Goal: Task Accomplishment & Management: Manage account settings

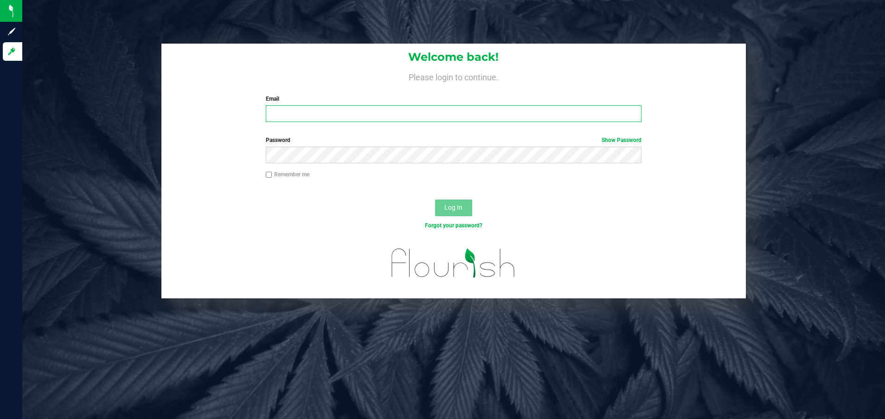
click at [309, 118] on input "Email" at bounding box center [454, 113] width 376 height 17
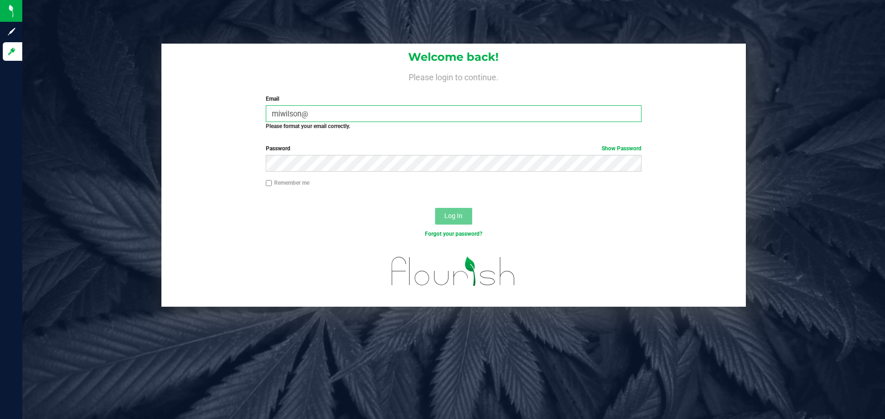
type input "[EMAIL_ADDRESS][DOMAIN_NAME]"
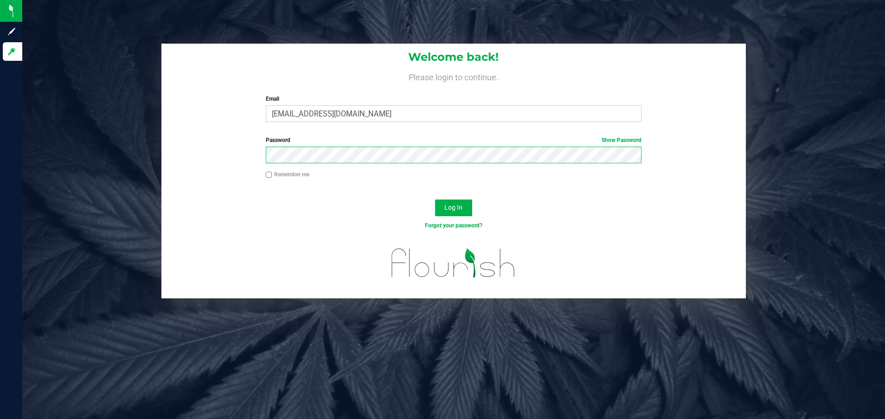
click at [435, 199] on button "Log In" at bounding box center [453, 207] width 37 height 17
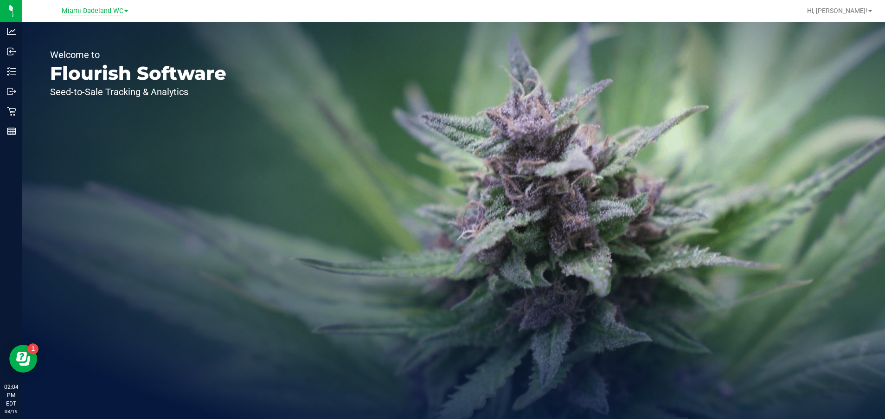
click at [91, 10] on span "Miami Dadeland WC" at bounding box center [93, 11] width 62 height 8
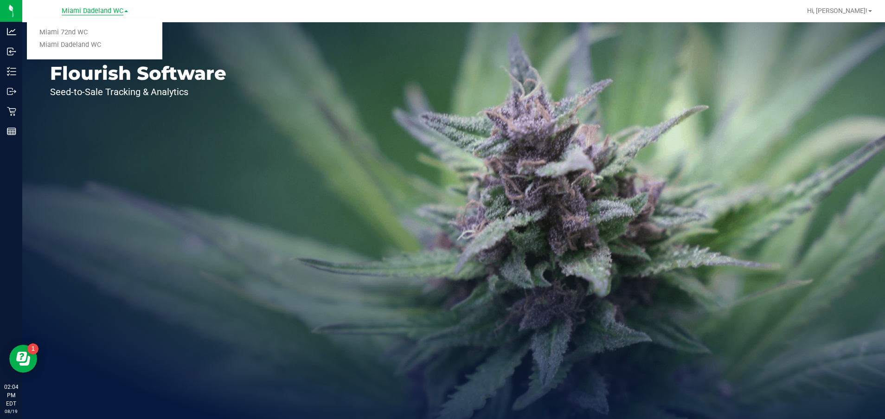
click at [91, 10] on span "Miami Dadeland WC" at bounding box center [93, 11] width 62 height 8
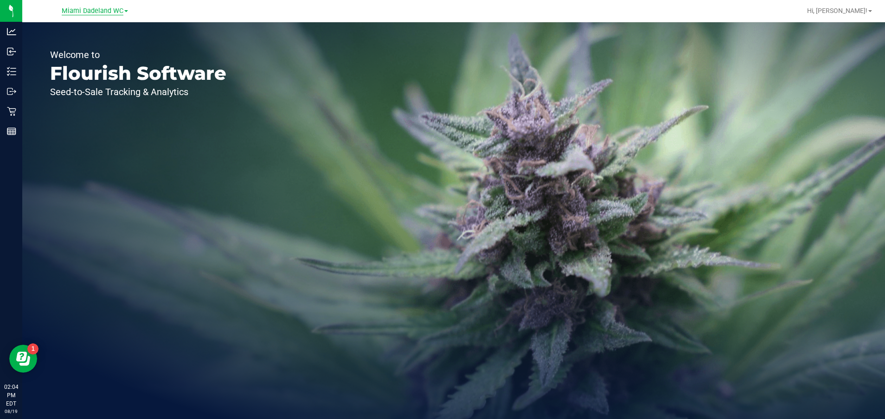
click at [87, 9] on span "Miami Dadeland WC" at bounding box center [93, 11] width 62 height 8
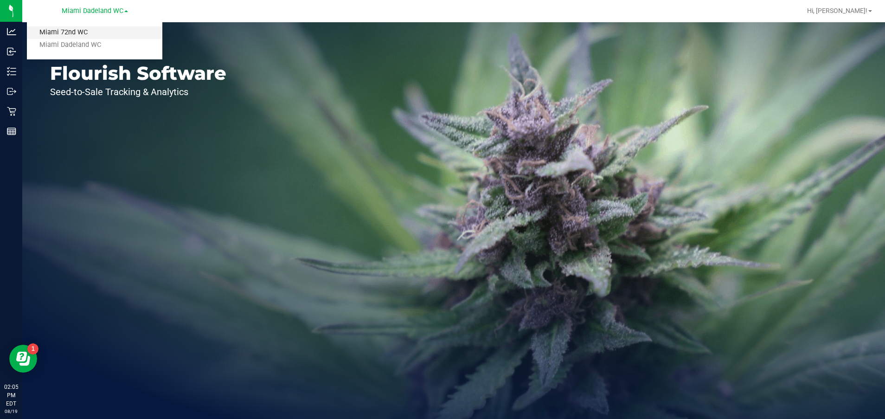
click at [63, 32] on link "Miami 72nd WC" at bounding box center [94, 32] width 135 height 13
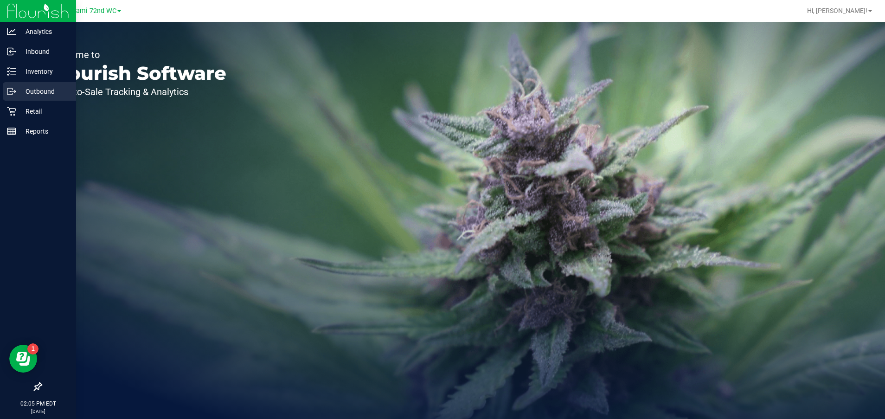
click at [38, 94] on p "Outbound" at bounding box center [44, 91] width 56 height 11
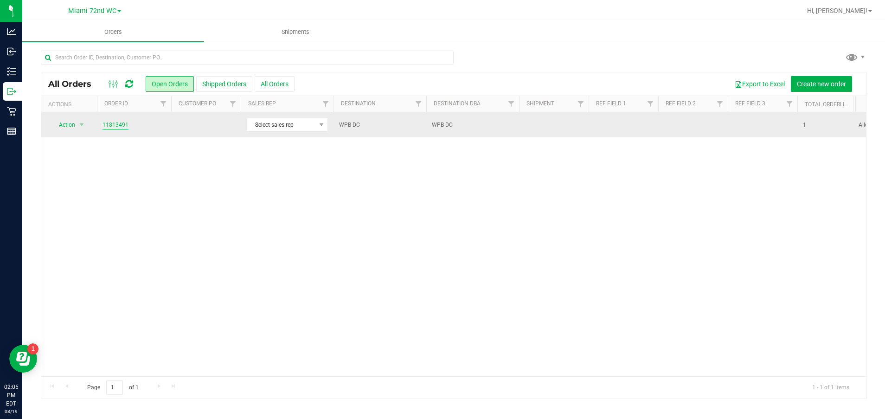
click at [121, 127] on link "11813491" at bounding box center [115, 125] width 26 height 9
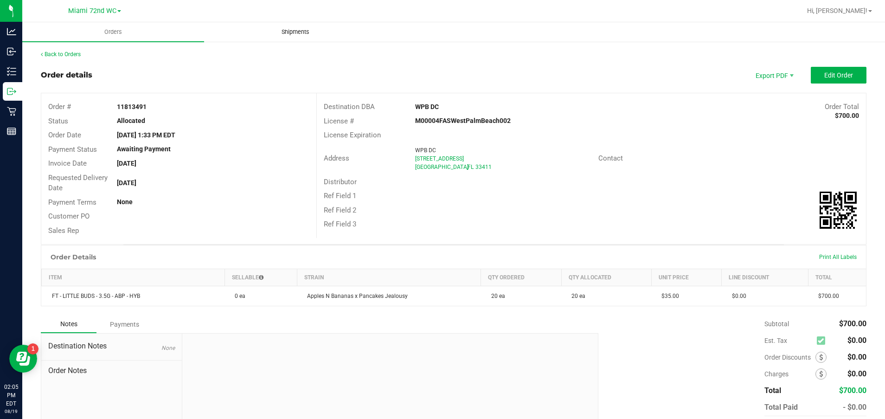
click at [297, 29] on span "Shipments" at bounding box center [295, 32] width 53 height 8
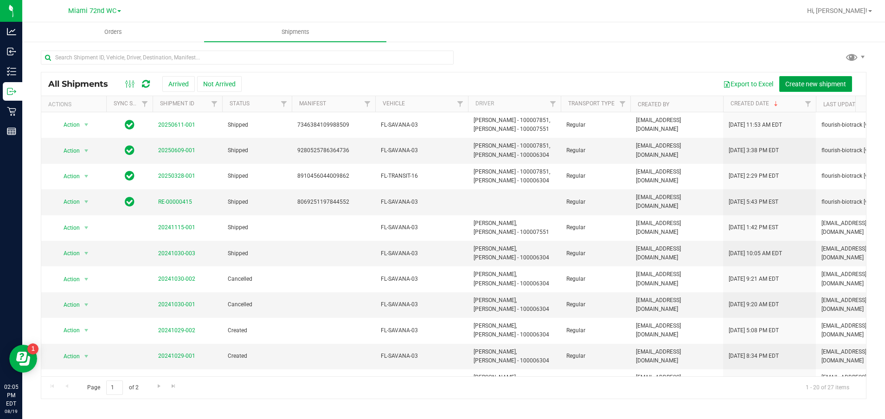
click at [816, 85] on span "Create new shipment" at bounding box center [815, 83] width 61 height 7
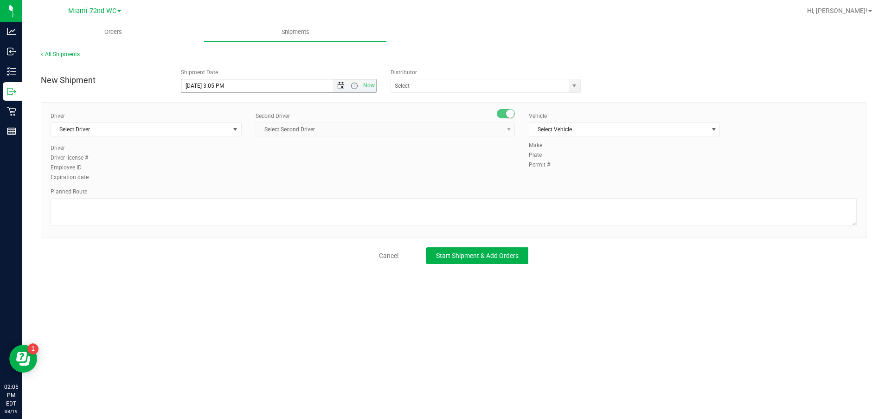
click at [341, 84] on span "Open the date view" at bounding box center [340, 85] width 7 height 7
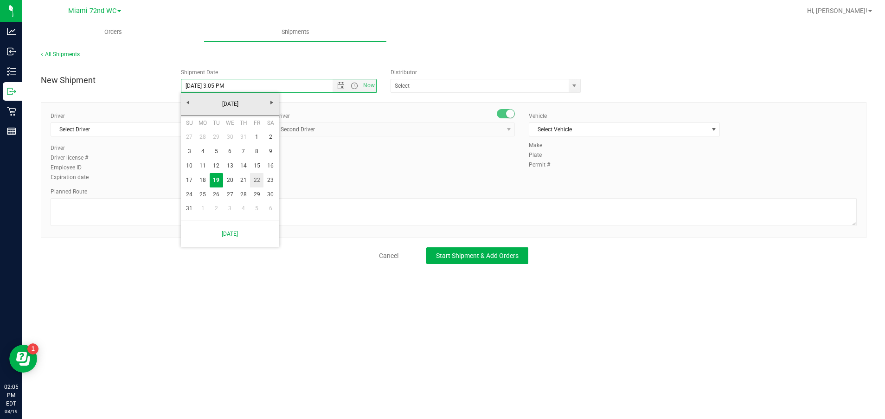
click at [258, 181] on link "22" at bounding box center [256, 180] width 13 height 14
type input "[DATE] 3:05 PM"
click at [507, 255] on span "Start Shipment & Add Orders" at bounding box center [477, 255] width 83 height 7
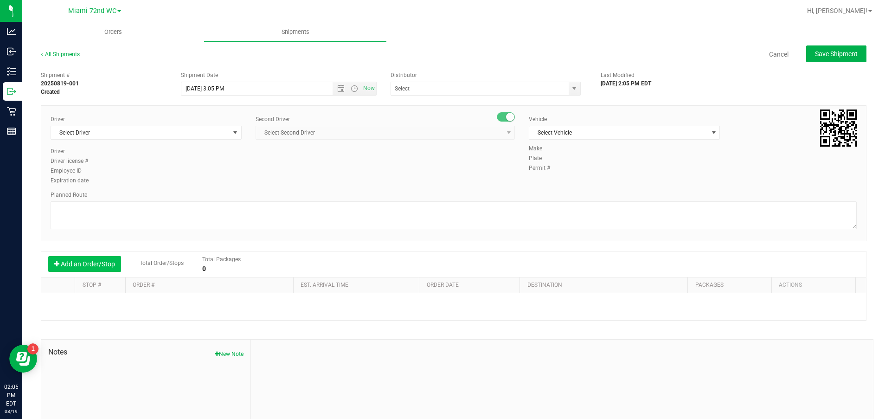
click at [76, 260] on button "Add an Order/Stop" at bounding box center [84, 264] width 73 height 16
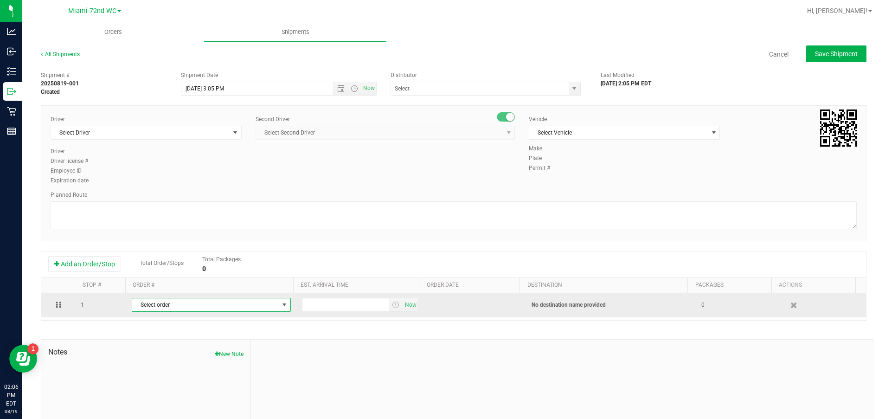
click at [281, 305] on span "select" at bounding box center [284, 304] width 7 height 7
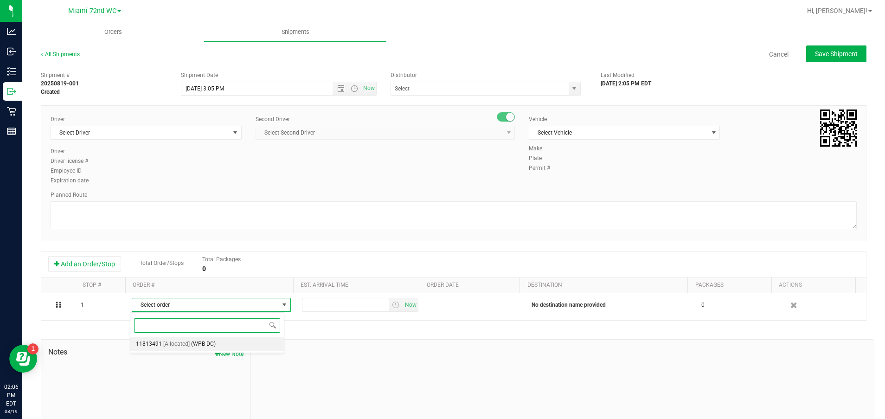
click at [210, 345] on span "(WPB DC)" at bounding box center [203, 344] width 25 height 12
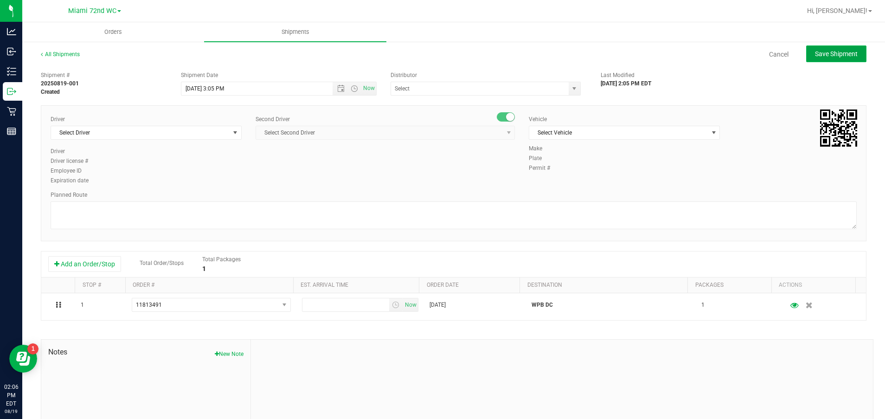
click at [834, 55] on span "Save Shipment" at bounding box center [836, 53] width 43 height 7
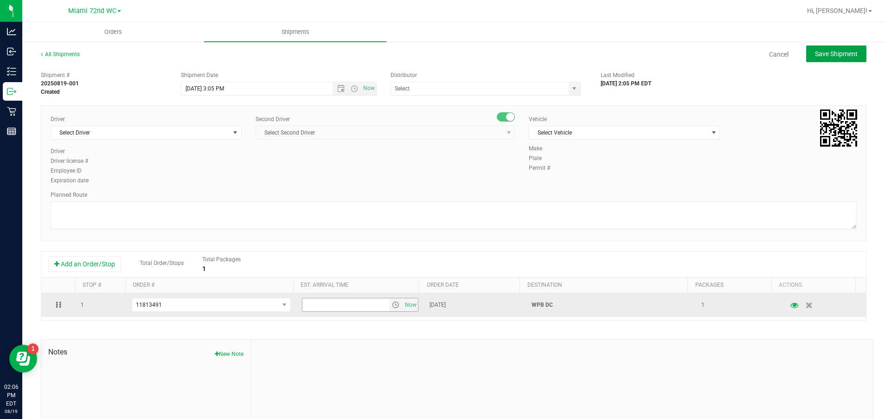
click at [392, 305] on span "select" at bounding box center [395, 304] width 7 height 7
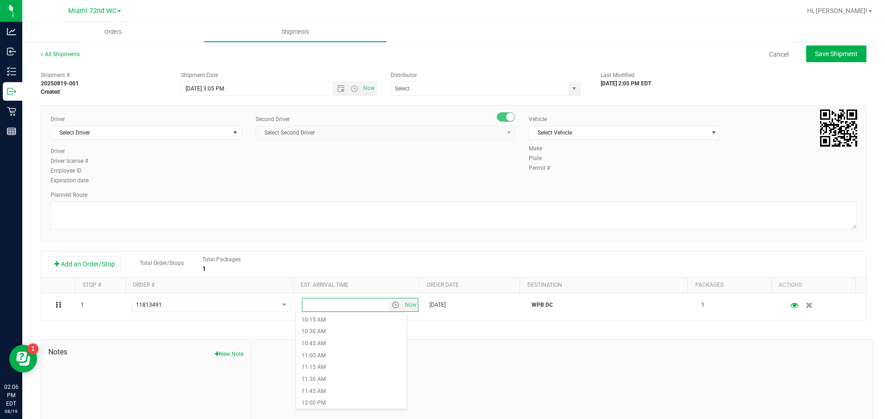
scroll to position [491, 0]
drag, startPoint x: 401, startPoint y: 396, endPoint x: 329, endPoint y: 401, distance: 72.1
click at [329, 401] on li "12:00 PM" at bounding box center [351, 402] width 111 height 12
click at [822, 50] on span "Save Shipment" at bounding box center [836, 53] width 43 height 7
type input "[DATE] 7:05 PM"
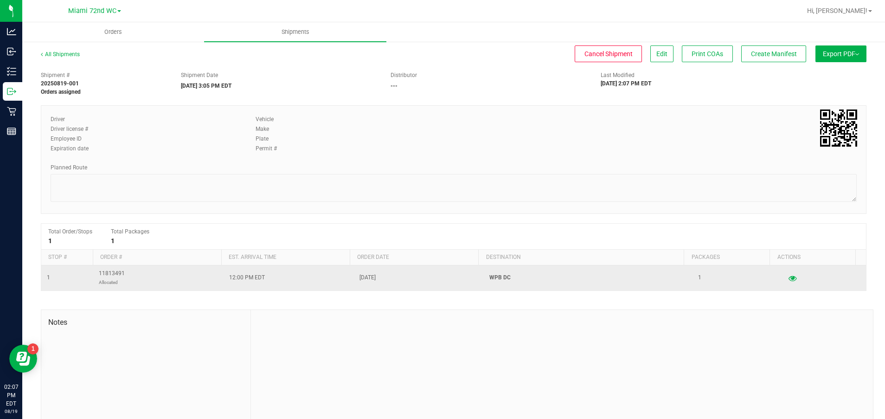
click at [366, 279] on span "[DATE]" at bounding box center [367, 277] width 16 height 9
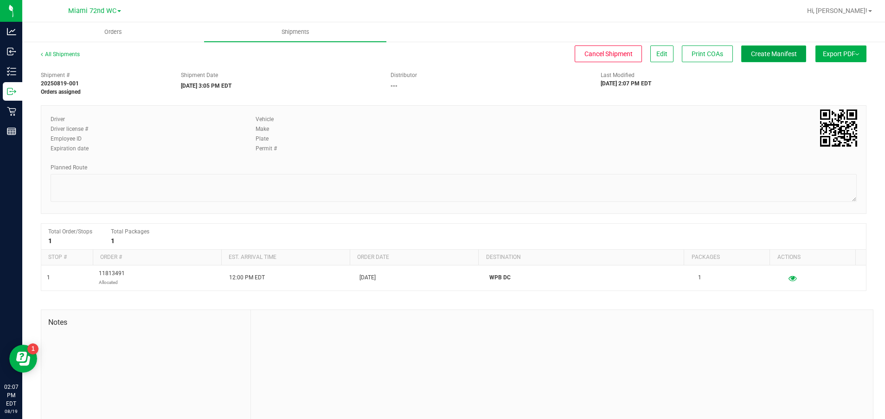
click at [771, 57] on span "Create Manifest" at bounding box center [774, 53] width 46 height 7
click at [656, 52] on span "Edit" at bounding box center [661, 53] width 11 height 7
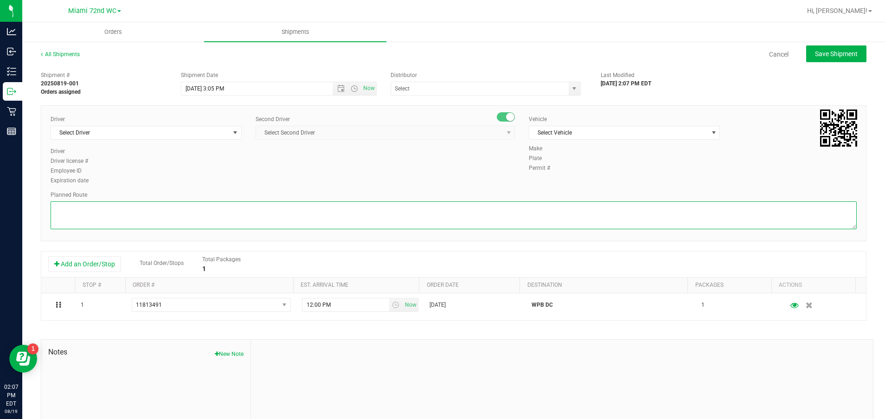
click at [415, 221] on textarea at bounding box center [454, 215] width 806 height 28
type textarea "Pick up"
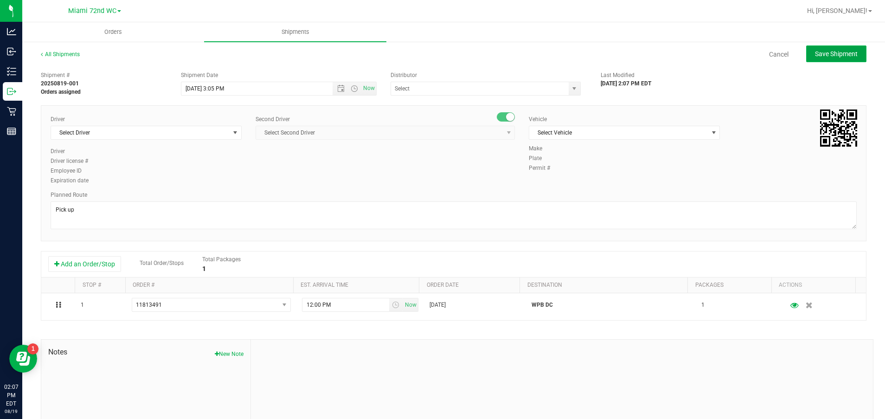
click at [822, 53] on span "Save Shipment" at bounding box center [836, 53] width 43 height 7
type input "[DATE] 7:05 PM"
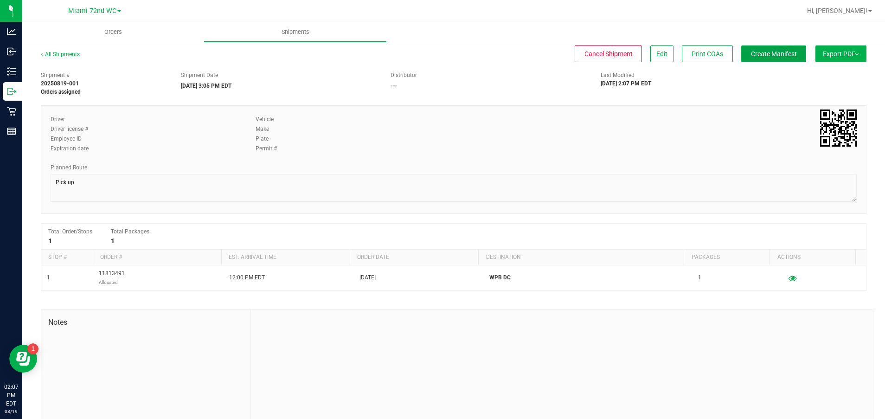
click at [754, 60] on button "Create Manifest" at bounding box center [773, 53] width 65 height 17
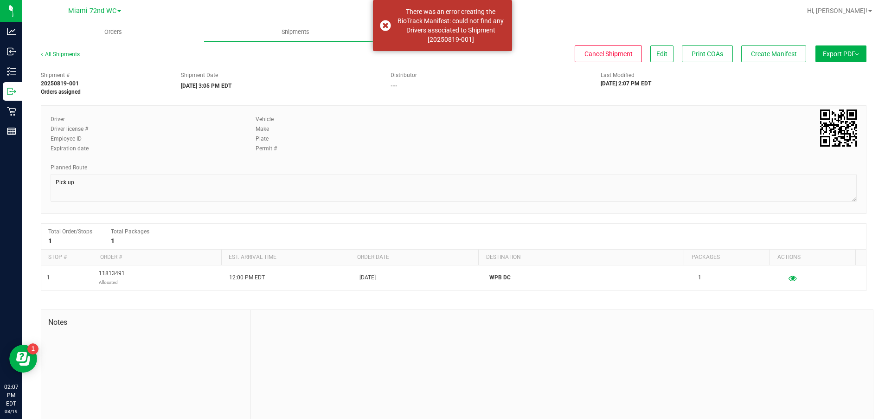
click at [732, 70] on div "Shipment # 20250819-001 Orders assigned Shipment Date [DATE] 3:05 PM EDT Distri…" at bounding box center [453, 81] width 839 height 29
